Goal: Task Accomplishment & Management: Complete application form

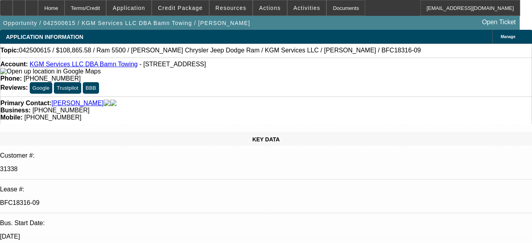
select select "0"
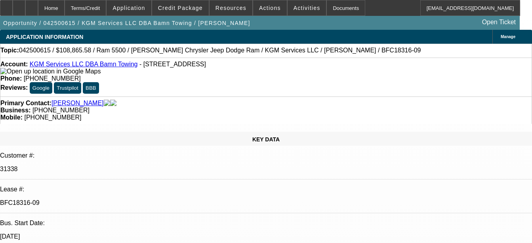
select select "0"
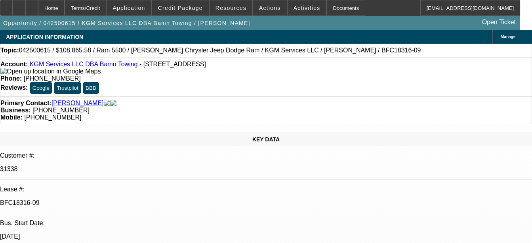
select select "0"
select select "1"
select select "2"
select select "6"
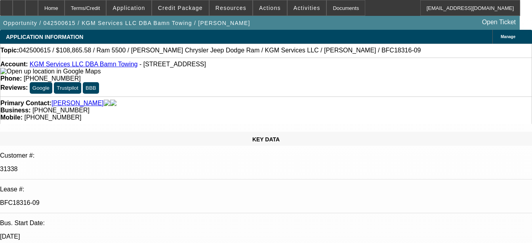
select select "1"
select select "2"
select select "6"
select select "1"
select select "2"
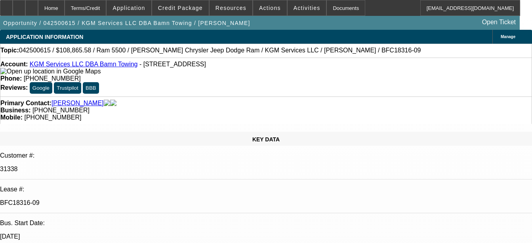
select select "6"
select select "1"
select select "2"
select select "6"
click at [329, 5] on div "Documents" at bounding box center [346, 8] width 39 height 16
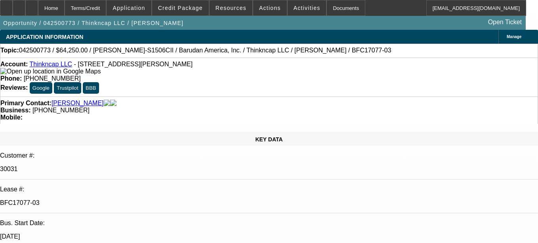
select select "0"
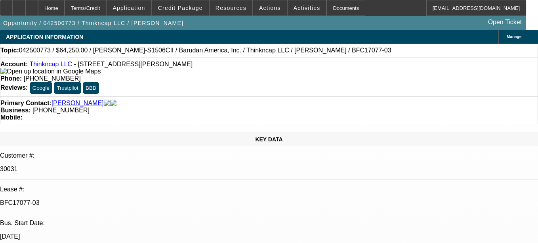
select select "0"
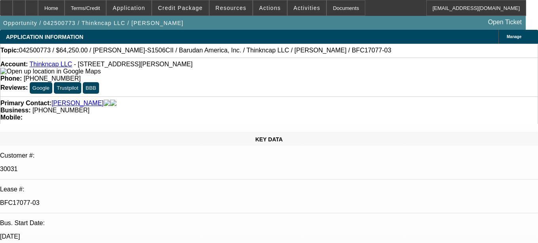
select select "0"
select select "1"
select select "2"
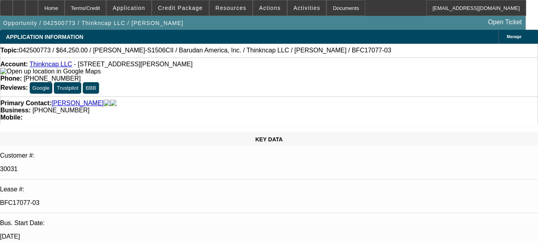
select select "1"
select select "2"
select select "1"
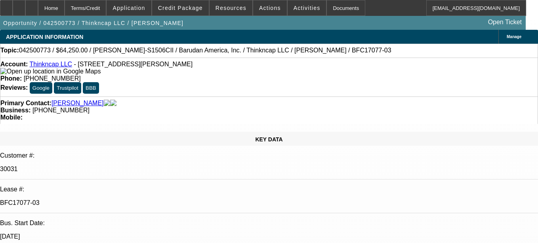
select select "2"
select select "1"
select select "2"
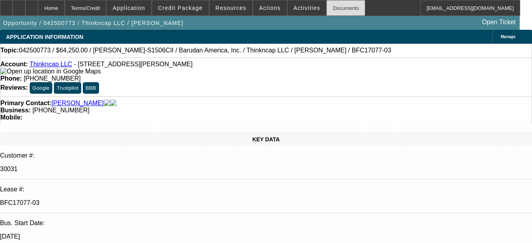
click at [342, 6] on div "Documents" at bounding box center [346, 8] width 39 height 16
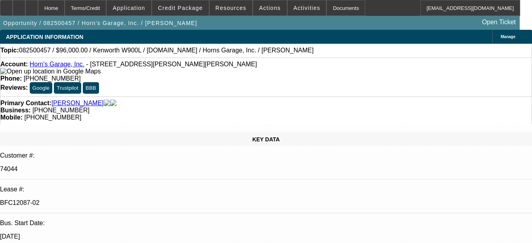
select select "0"
select select "2"
select select "0"
select select "2"
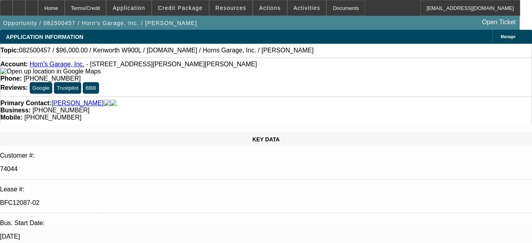
select select "0"
select select "2"
select select "0"
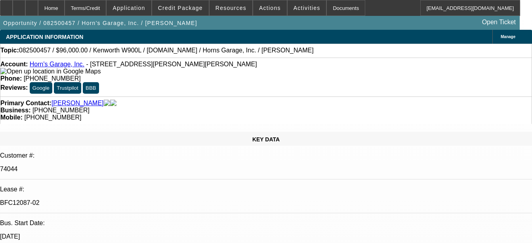
select select "0"
select select "1"
select select "2"
select select "6"
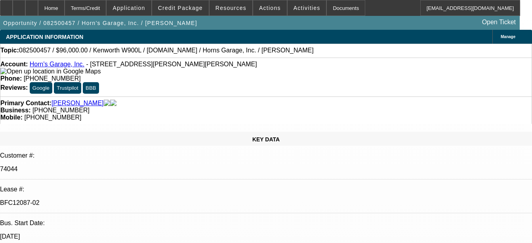
select select "1"
select select "2"
select select "6"
select select "1"
select select "2"
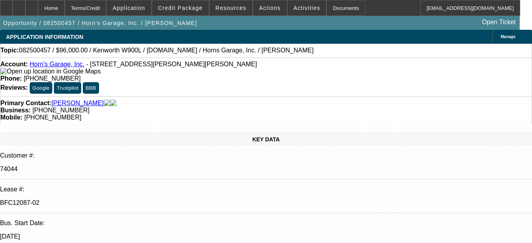
select select "6"
select select "1"
select select "6"
click at [340, 6] on div "Documents" at bounding box center [346, 8] width 39 height 16
